Goal: Task Accomplishment & Management: Manage account settings

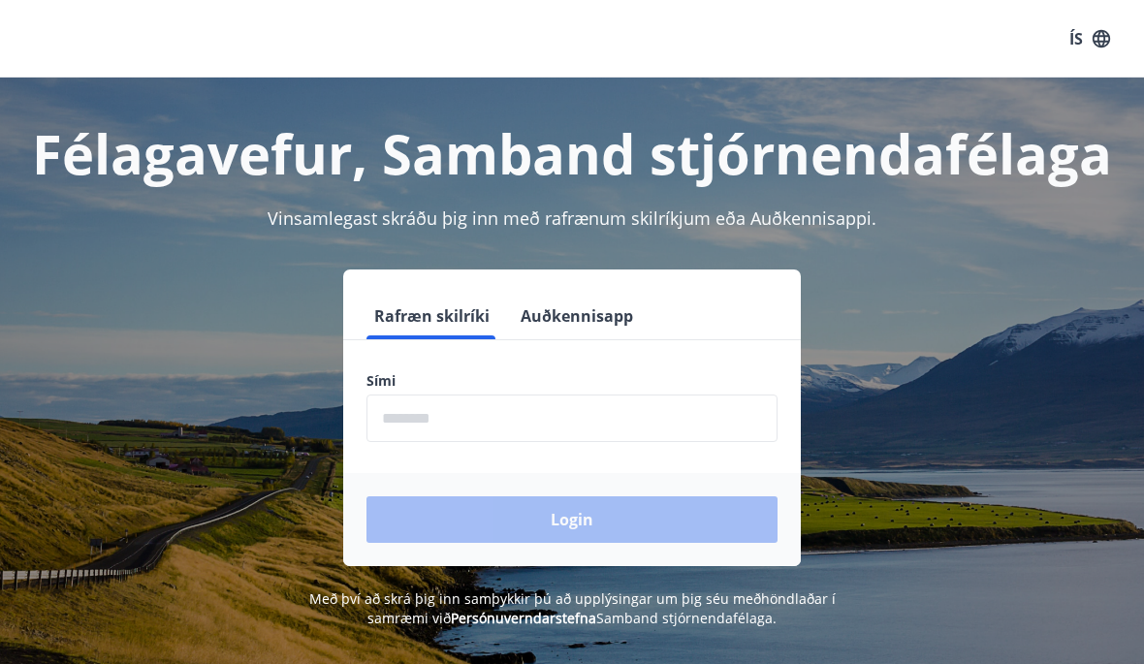
click at [706, 430] on input "phone" at bounding box center [572, 419] width 411 height 48
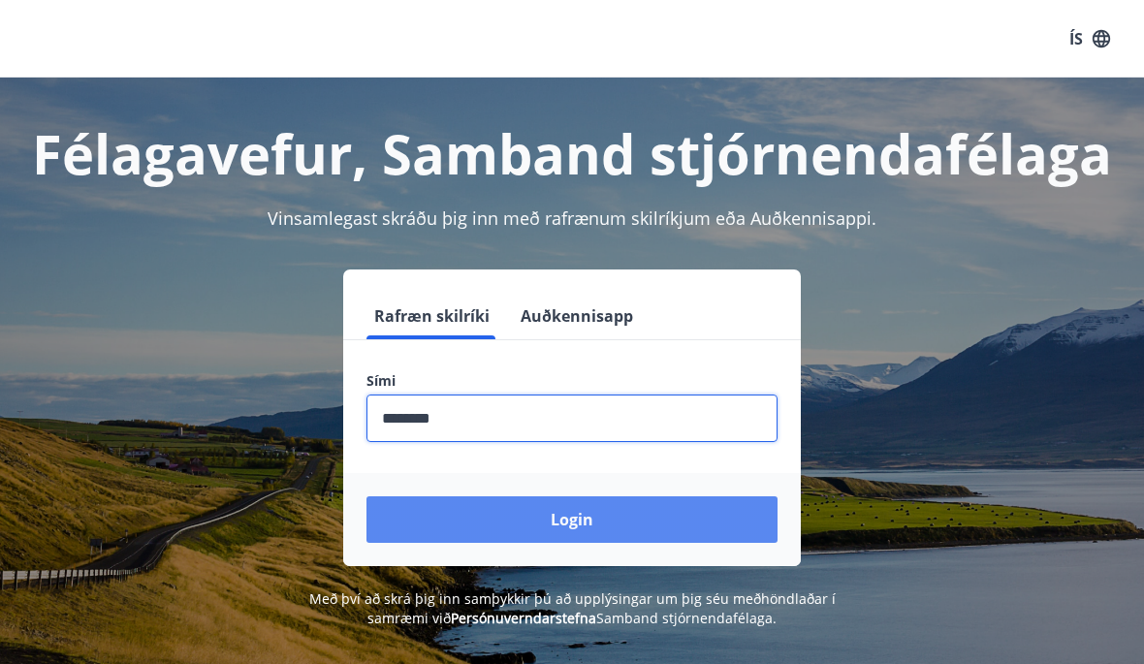
type input "********"
click at [685, 524] on button "Login" at bounding box center [572, 520] width 411 height 47
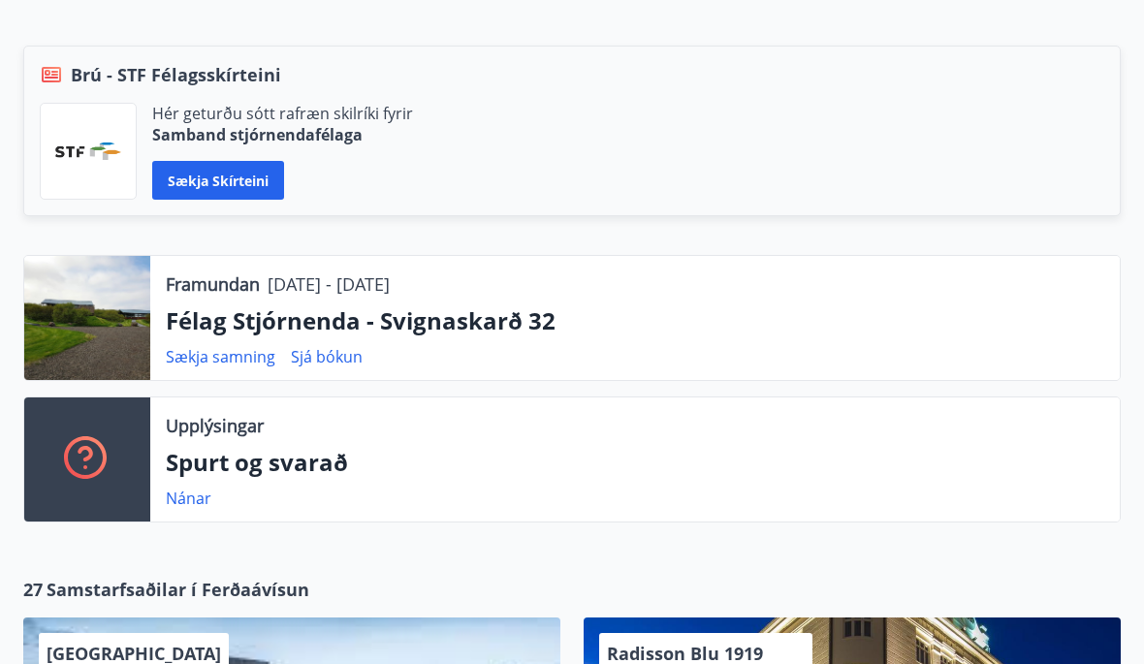
scroll to position [437, 0]
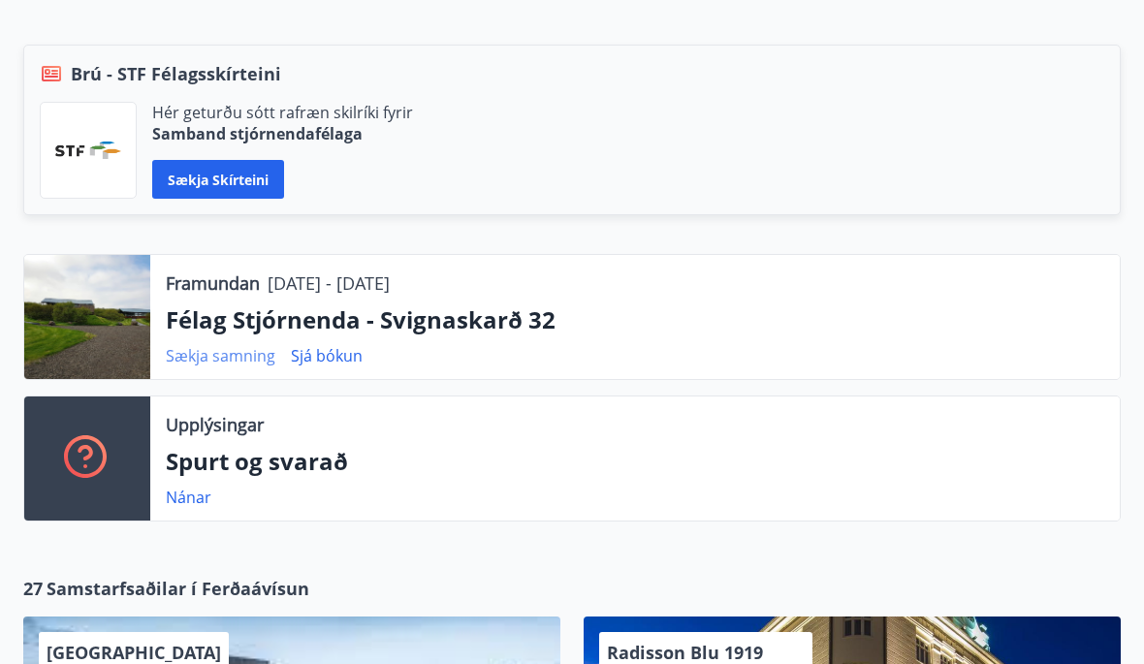
click at [209, 366] on link "Sækja samning" at bounding box center [221, 355] width 110 height 21
click at [222, 355] on link "Sækja samning" at bounding box center [221, 355] width 110 height 21
click at [209, 361] on link "Sækja samning" at bounding box center [221, 355] width 110 height 21
click at [105, 300] on div at bounding box center [87, 317] width 126 height 124
click at [242, 280] on p "Framundan" at bounding box center [213, 283] width 94 height 25
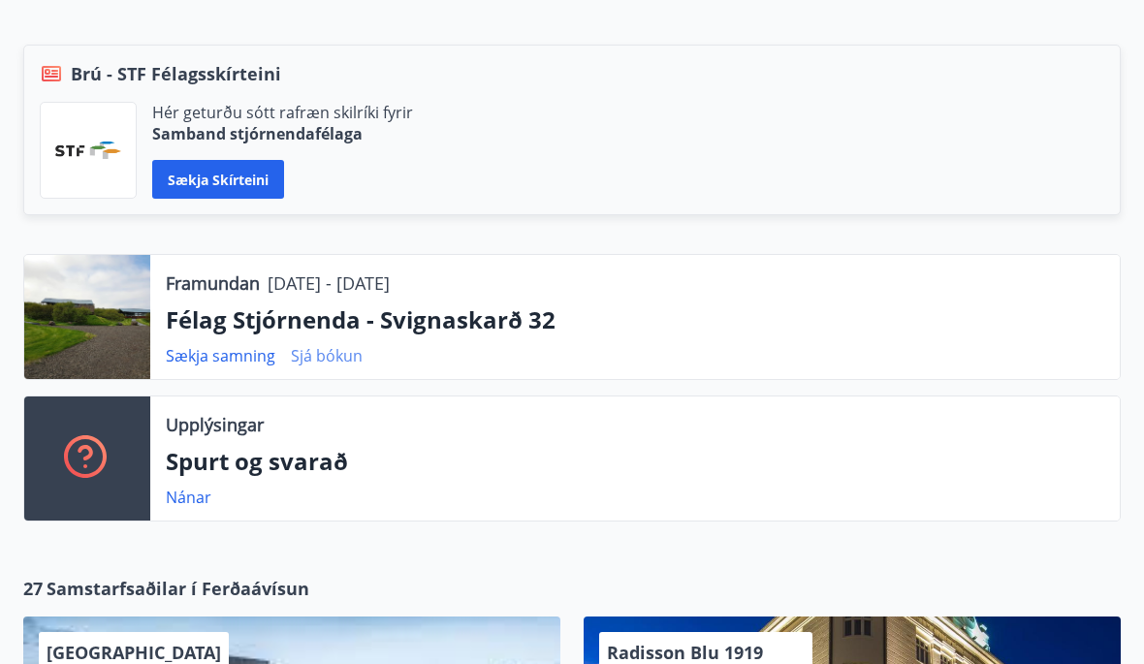
click at [325, 357] on link "Sjá bókun" at bounding box center [327, 355] width 72 height 21
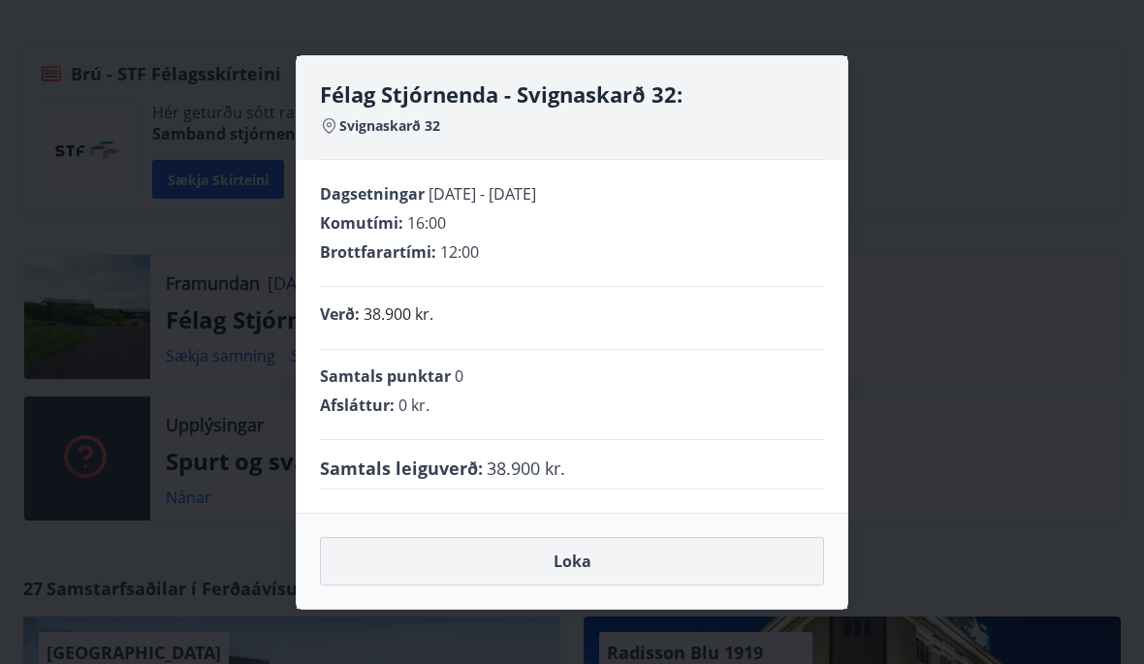
click at [504, 586] on button "Loka" at bounding box center [572, 561] width 504 height 48
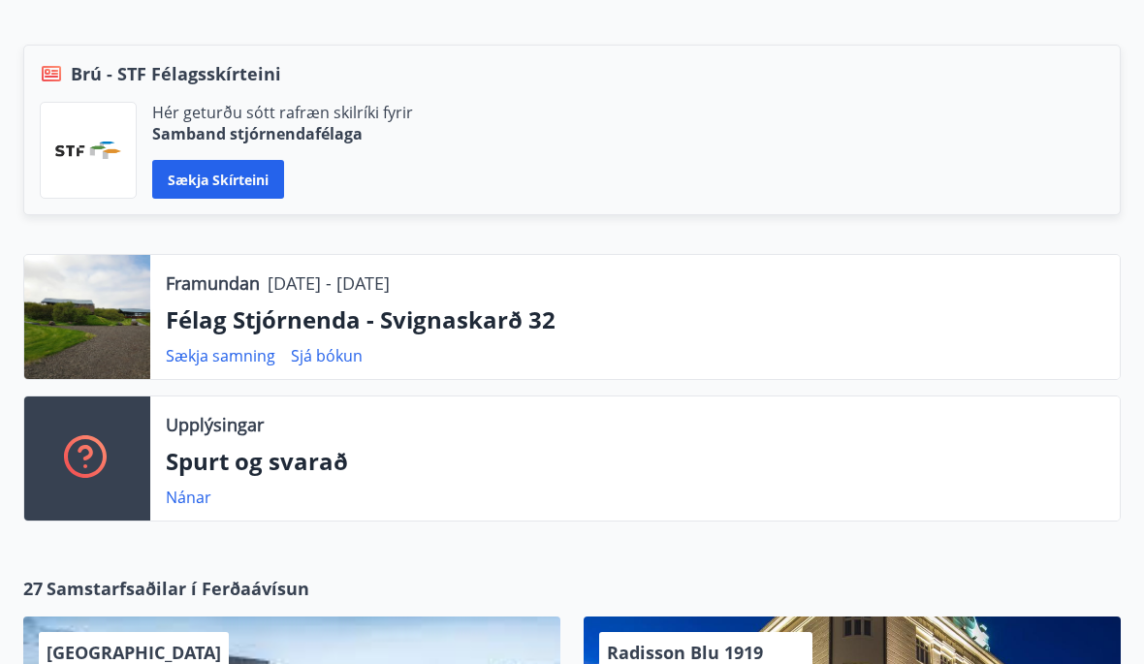
click at [218, 377] on div "Framundan [DATE] - [DATE] Félag Stjórnenda - Svignaskarð 32 Sækja samning Sjá b…" at bounding box center [635, 317] width 970 height 124
click at [225, 363] on link "Sækja samning" at bounding box center [221, 355] width 110 height 21
click at [201, 366] on link "Sækja samning" at bounding box center [221, 355] width 110 height 21
click at [217, 335] on p "Félag Stjórnenda - Svignaskarð 32" at bounding box center [635, 320] width 939 height 33
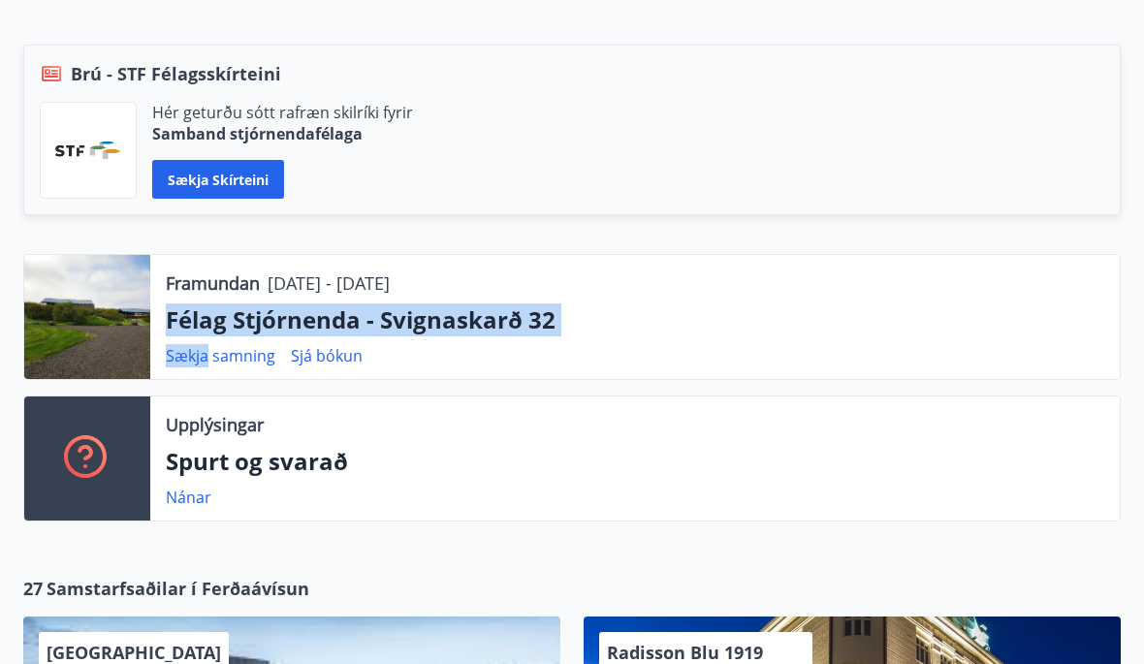
click at [372, 440] on div "Upplýsingar Spurt og svarað Nánar" at bounding box center [635, 459] width 970 height 124
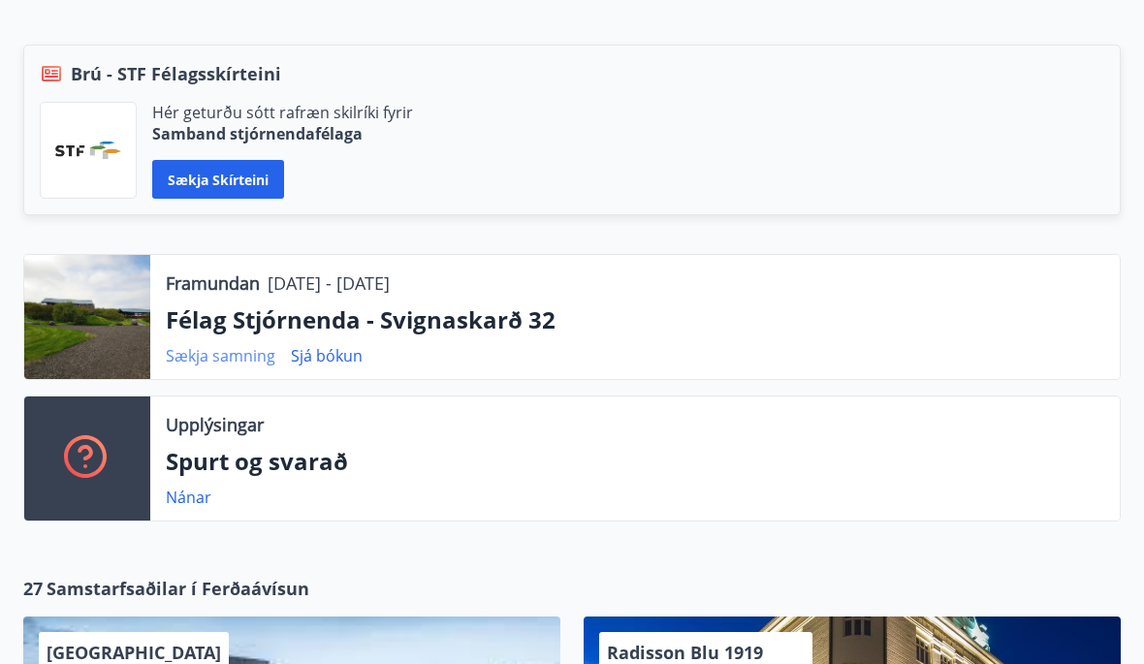
click at [201, 365] on link "Sækja samning" at bounding box center [221, 355] width 110 height 21
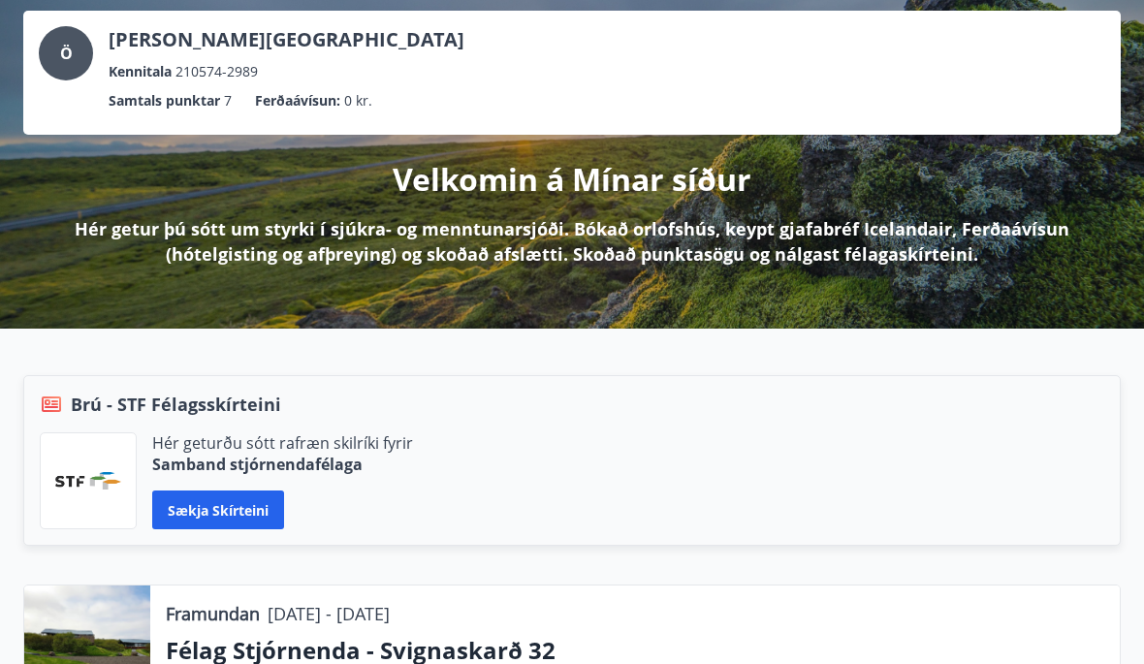
scroll to position [0, 0]
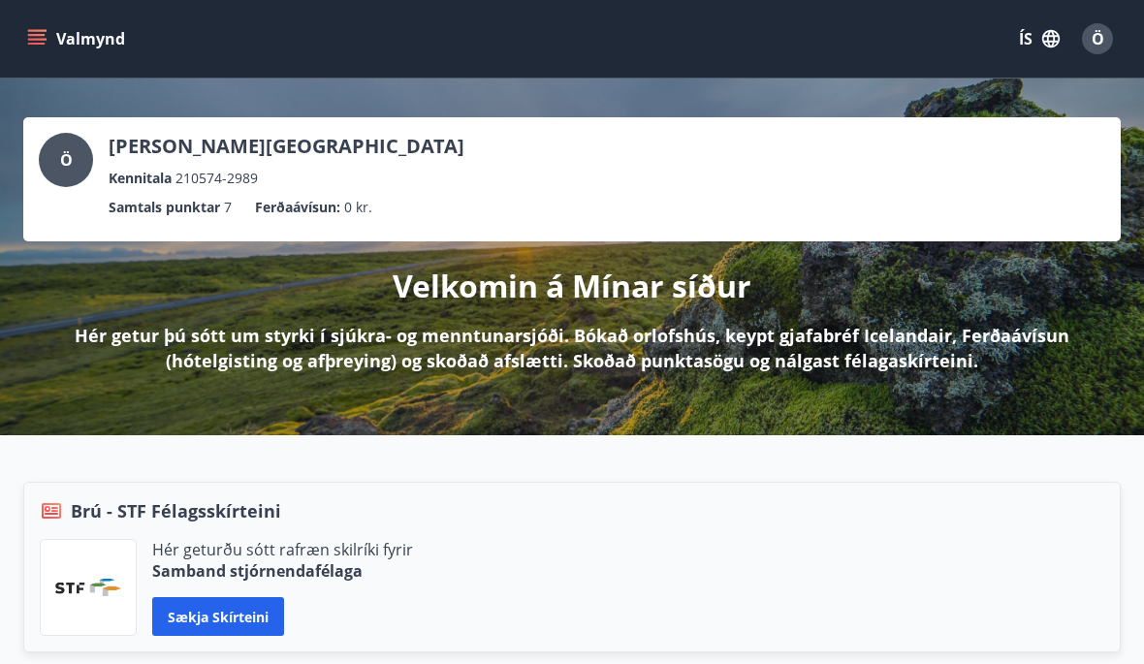
click at [47, 47] on button "Valmynd" at bounding box center [78, 38] width 110 height 35
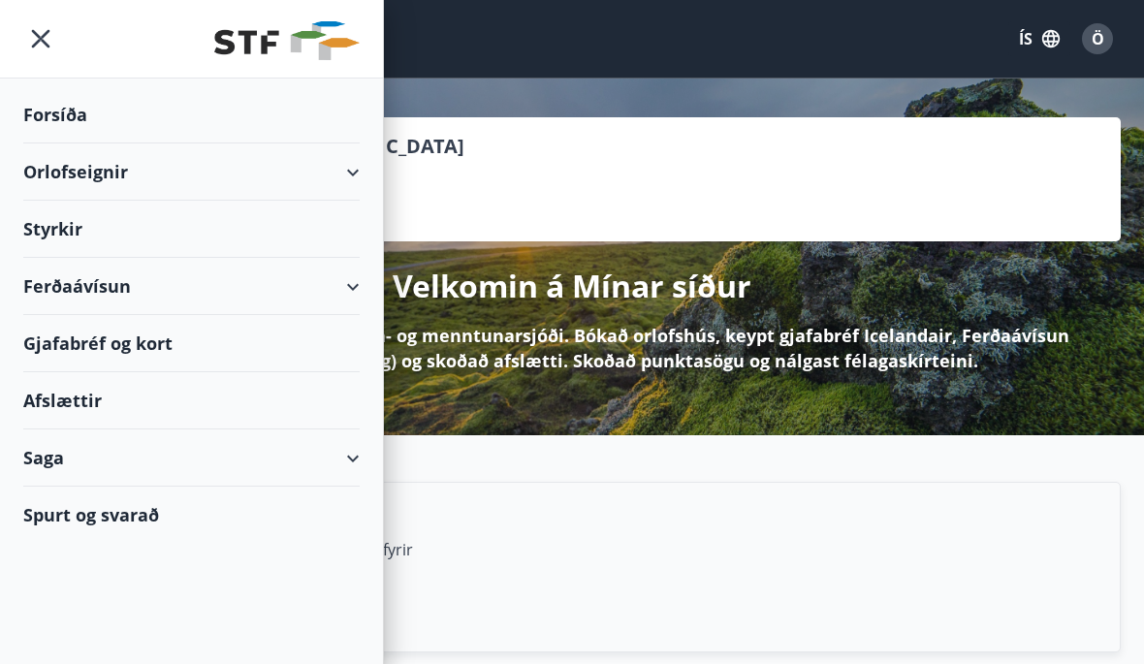
click at [70, 458] on div "Saga" at bounding box center [191, 458] width 337 height 57
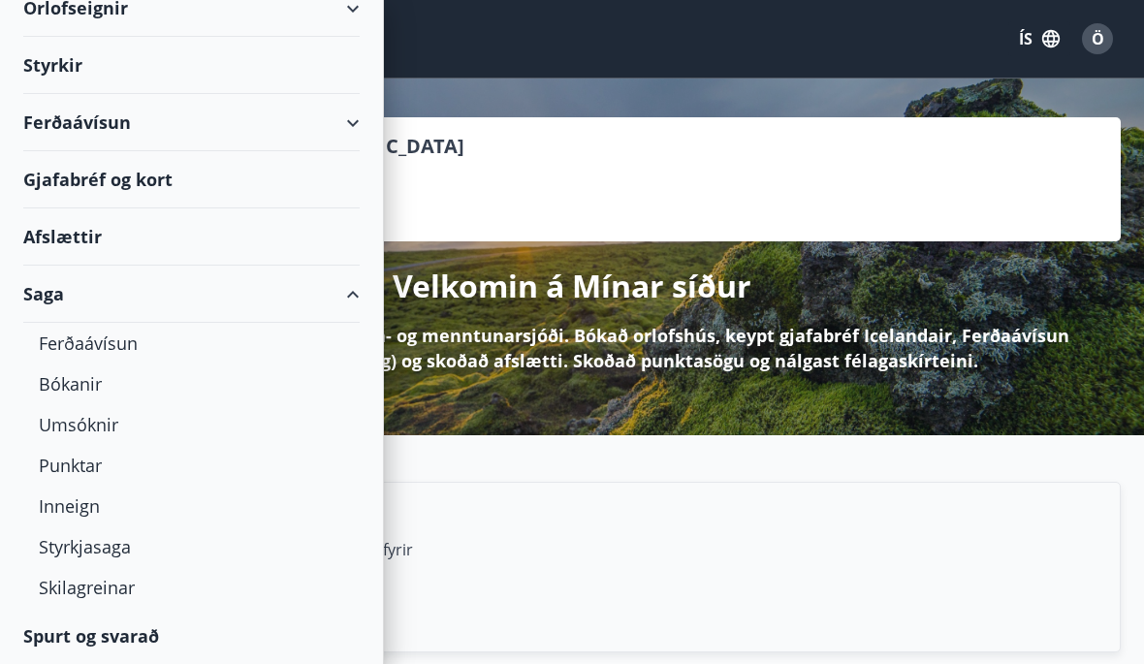
scroll to position [164, 0]
click at [72, 381] on div "Bókanir" at bounding box center [192, 384] width 306 height 41
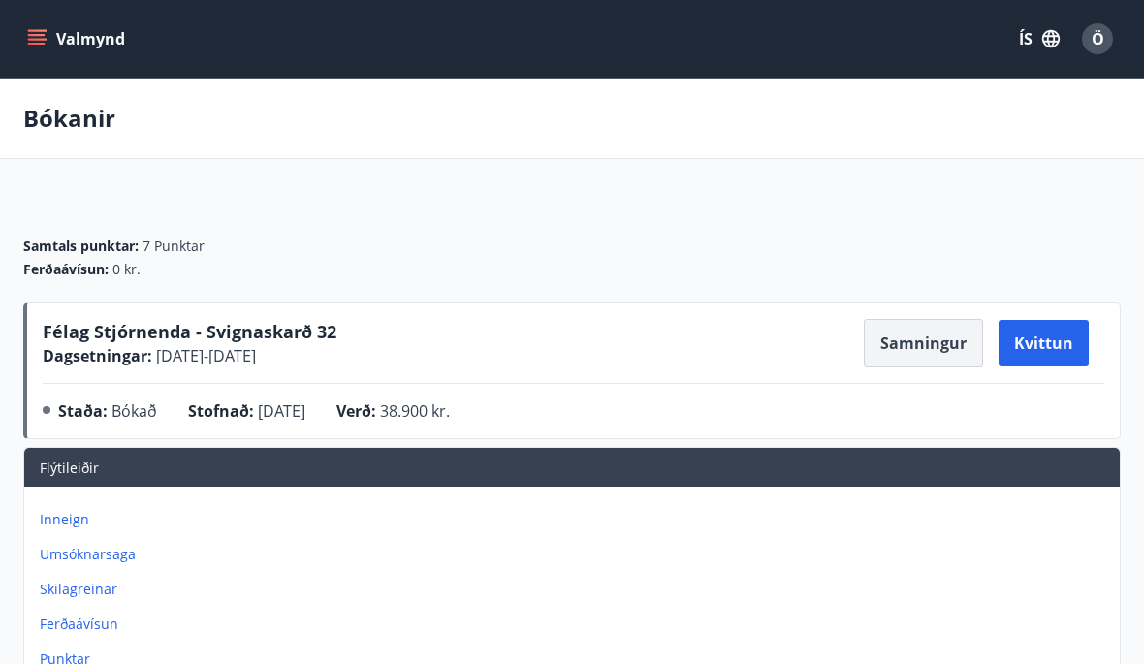
click at [917, 344] on button "Samningur" at bounding box center [923, 343] width 119 height 48
click at [920, 353] on button "Samningur" at bounding box center [923, 343] width 119 height 48
